Goal: Task Accomplishment & Management: Manage account settings

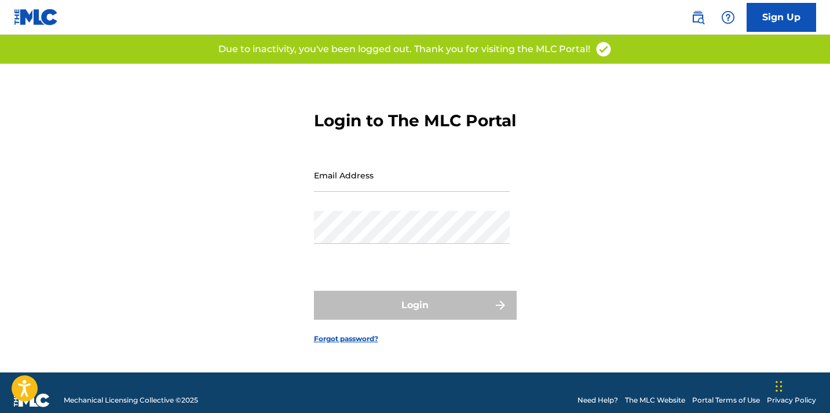
click at [348, 184] on input "Email Address" at bounding box center [412, 175] width 196 height 33
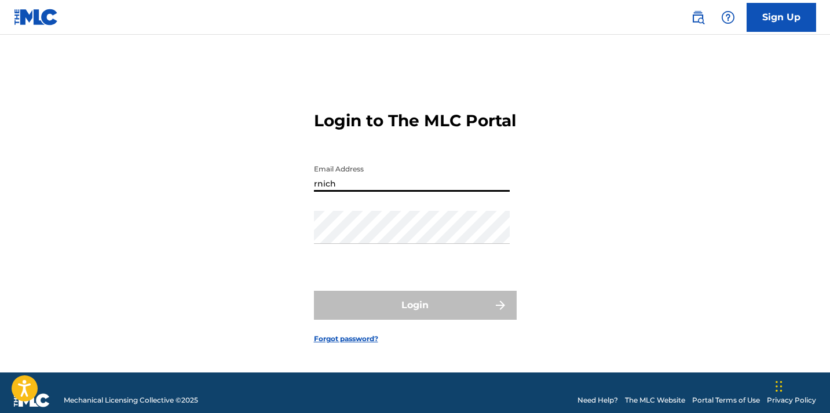
type input "[EMAIL_ADDRESS][DOMAIN_NAME]"
click at [386, 335] on form "Login to The MLC Portal Email Address [EMAIL_ADDRESS][DOMAIN_NAME] Password Log…" at bounding box center [415, 218] width 203 height 309
click at [401, 315] on div "Login" at bounding box center [415, 305] width 203 height 29
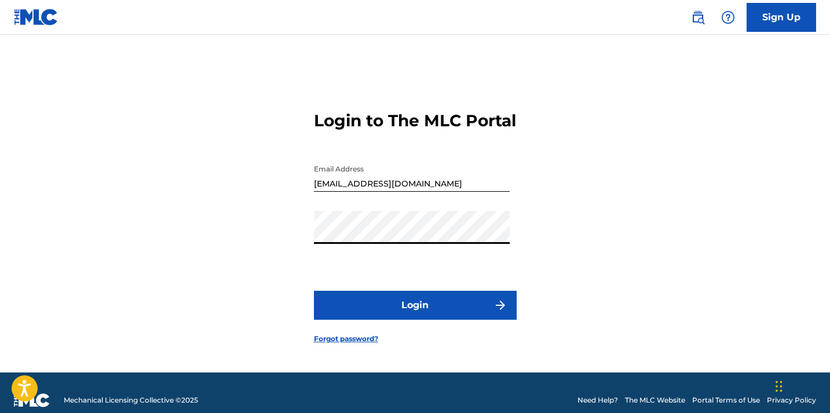
click at [415, 320] on button "Login" at bounding box center [415, 305] width 203 height 29
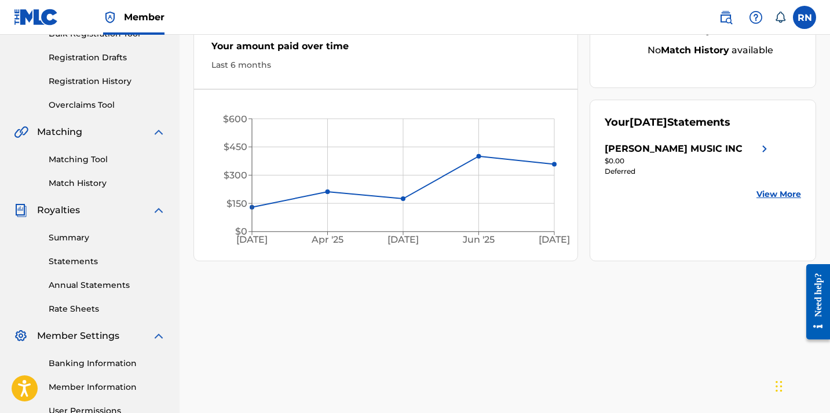
scroll to position [305, 0]
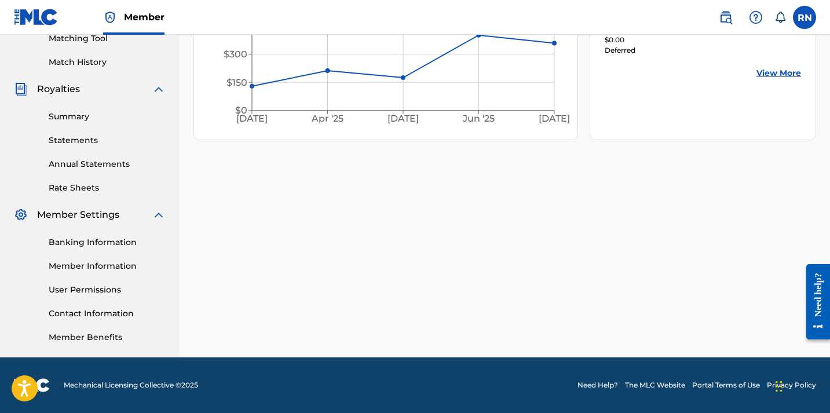
click at [96, 241] on link "Banking Information" at bounding box center [107, 242] width 117 height 12
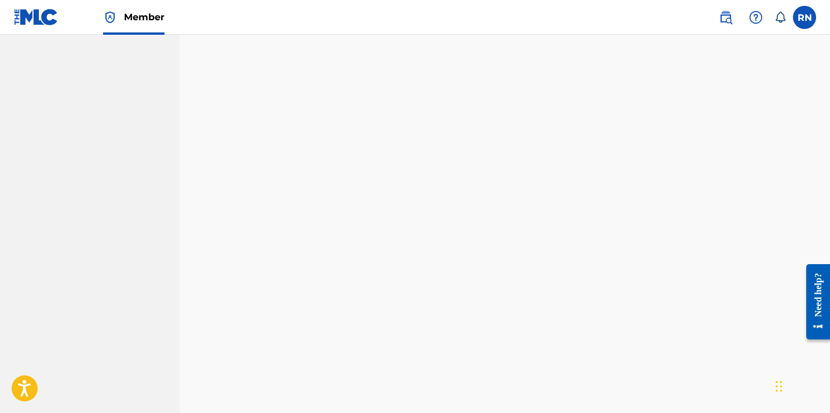
scroll to position [1004, 0]
